Goal: Information Seeking & Learning: Check status

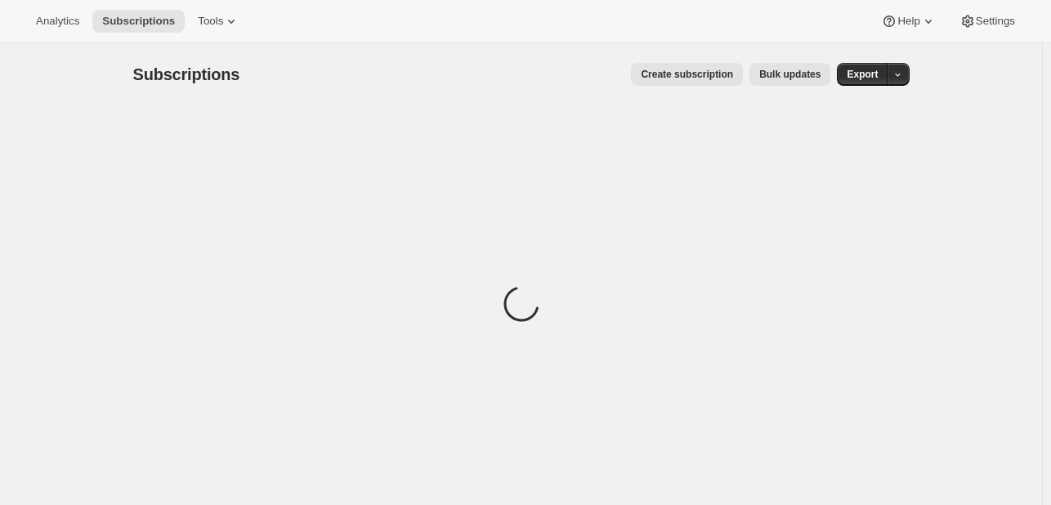
click at [60, 35] on div "Analytics Subscriptions Tools Help Settings" at bounding box center [525, 21] width 1051 height 43
click at [59, 24] on span "Analytics" at bounding box center [57, 21] width 43 height 13
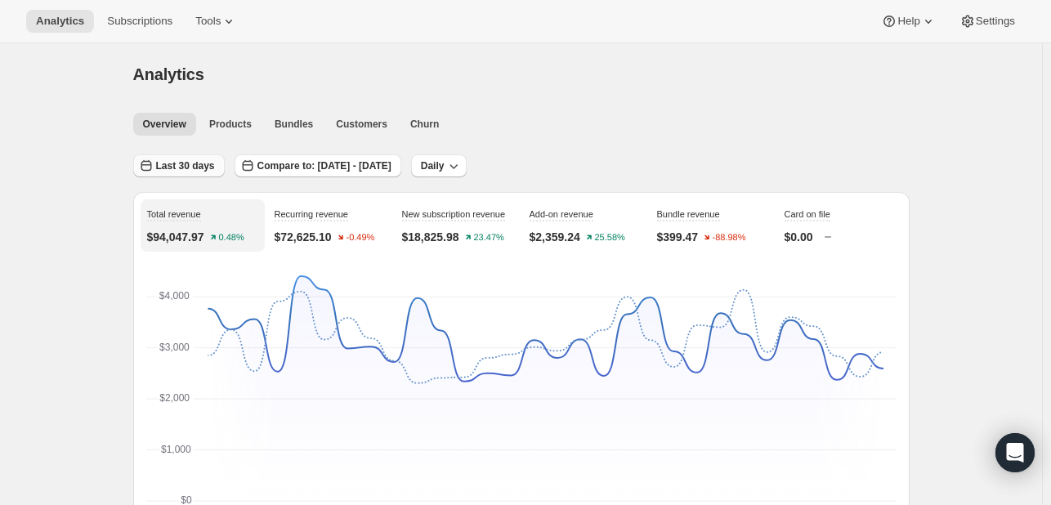
click at [198, 156] on button "Last 30 days" at bounding box center [179, 166] width 92 height 23
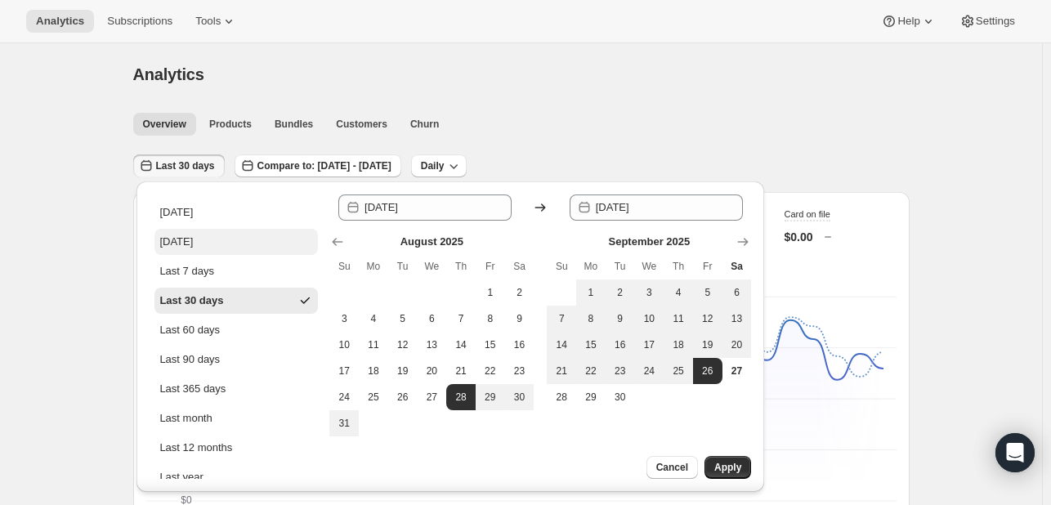
click at [193, 240] on div "[DATE]" at bounding box center [176, 242] width 34 height 16
type input "[DATE]"
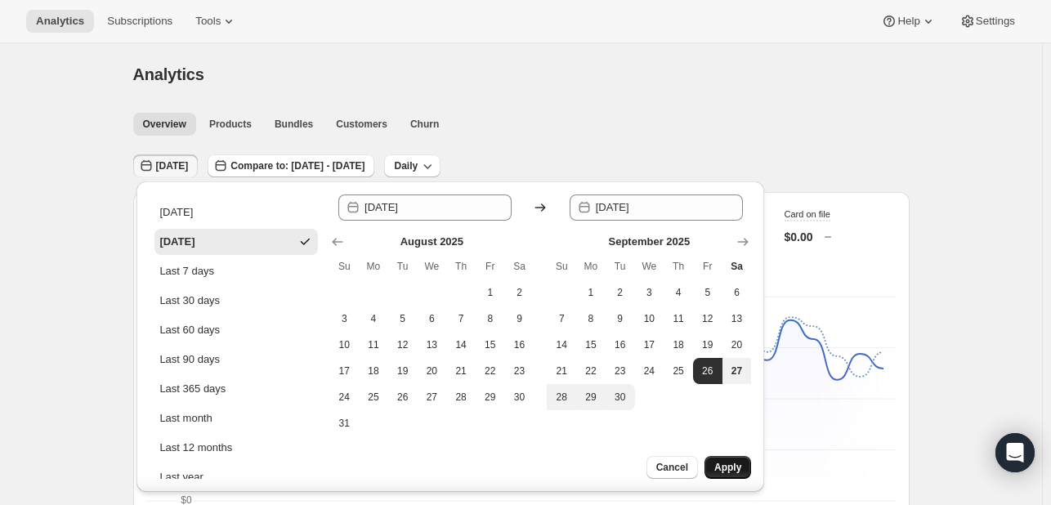
click at [733, 468] on span "Apply" at bounding box center [728, 467] width 27 height 13
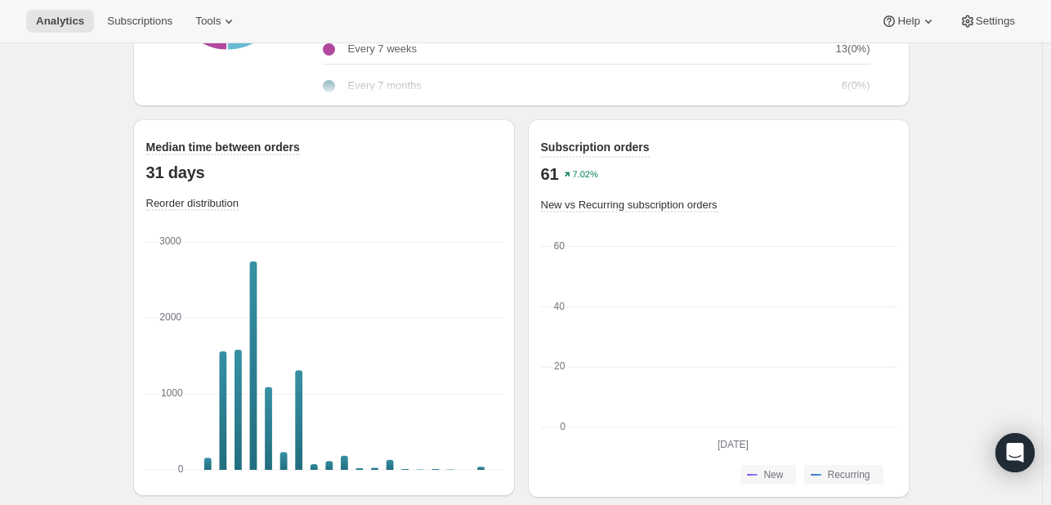
scroll to position [2262, 0]
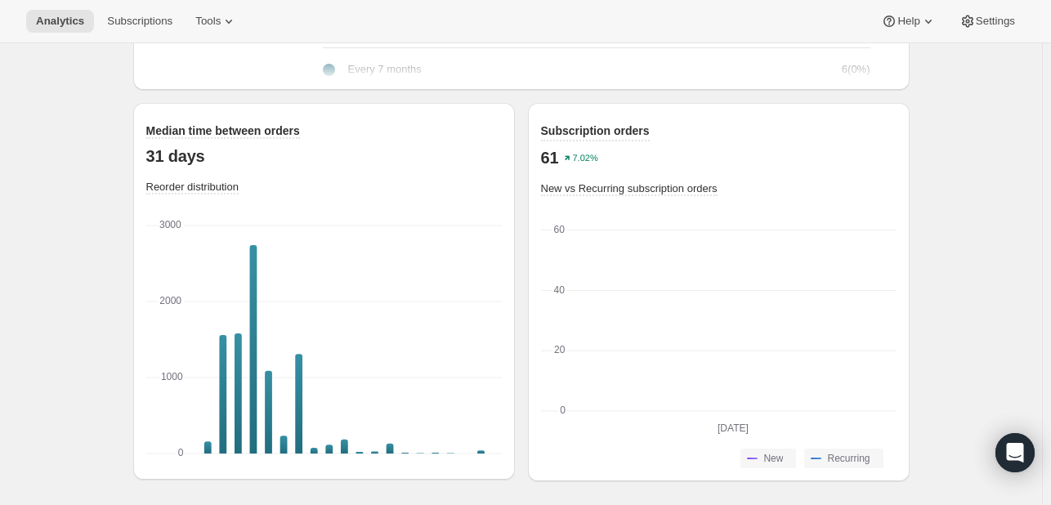
drag, startPoint x: 1050, startPoint y: 437, endPoint x: 1038, endPoint y: 254, distance: 183.6
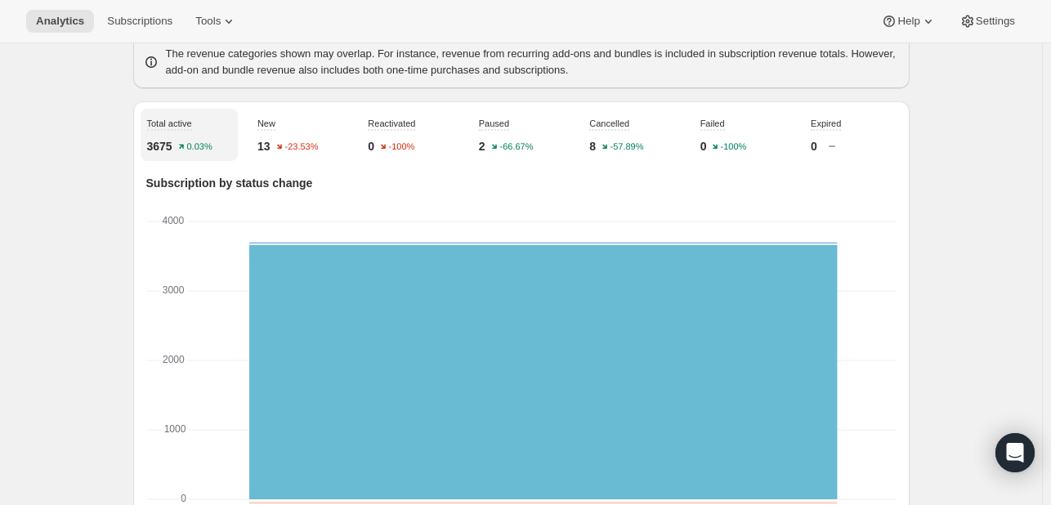
scroll to position [0, 0]
